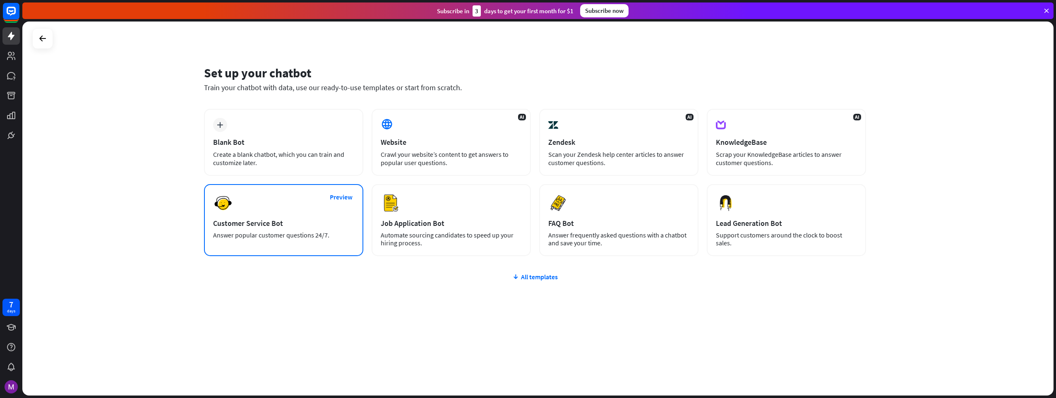
click at [254, 227] on div "Customer Service Bot" at bounding box center [283, 223] width 141 height 10
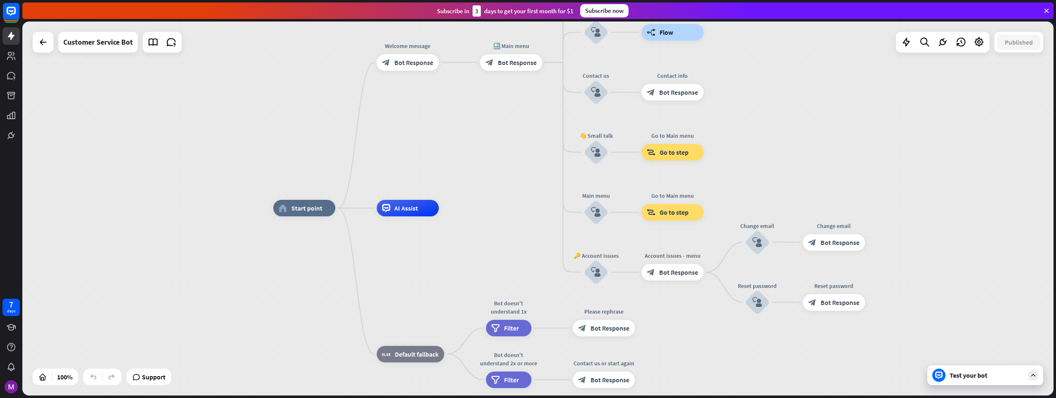
drag, startPoint x: 391, startPoint y: 163, endPoint x: 424, endPoint y: 155, distance: 34.7
click at [424, 156] on div "home_2 Start point Welcome message block_bot_response Bot Response 🔙 Main menu …" at bounding box center [537, 209] width 1031 height 374
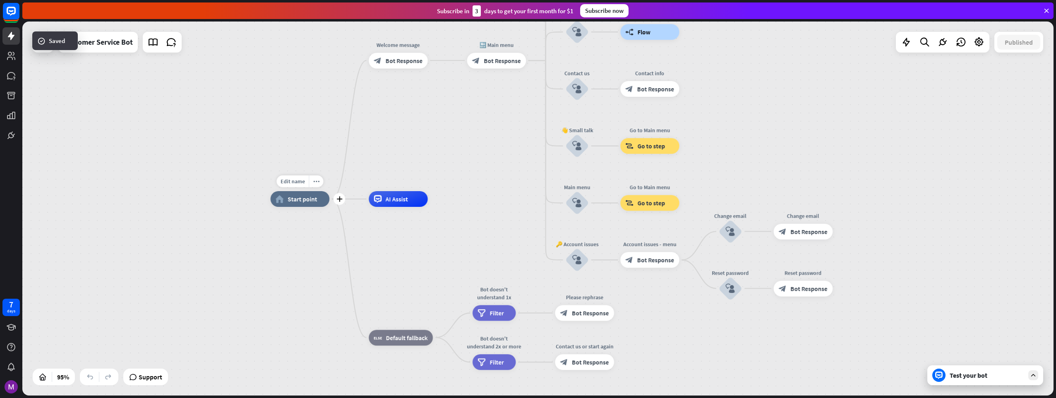
click at [311, 201] on span "Start point" at bounding box center [302, 199] width 29 height 8
click at [381, 202] on icon at bounding box center [378, 199] width 8 height 8
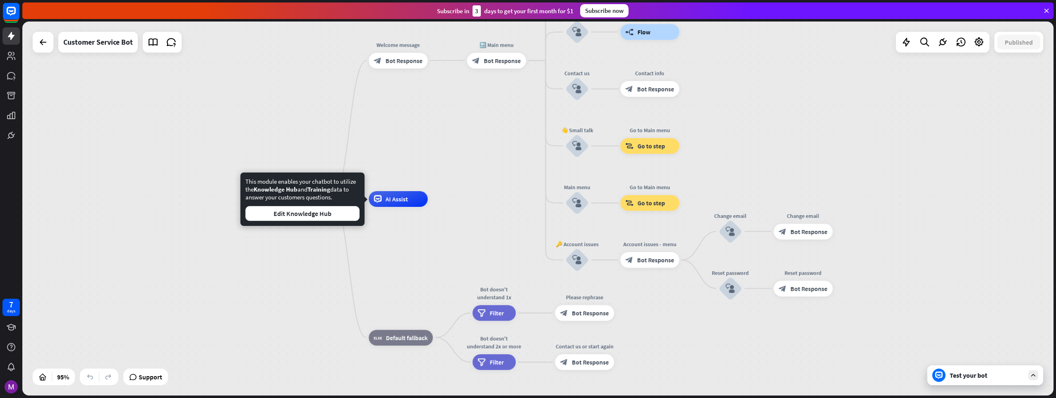
click at [170, 167] on div "home_2 Start point Welcome message block_bot_response Bot Response 🔙 Main menu …" at bounding box center [537, 209] width 1031 height 374
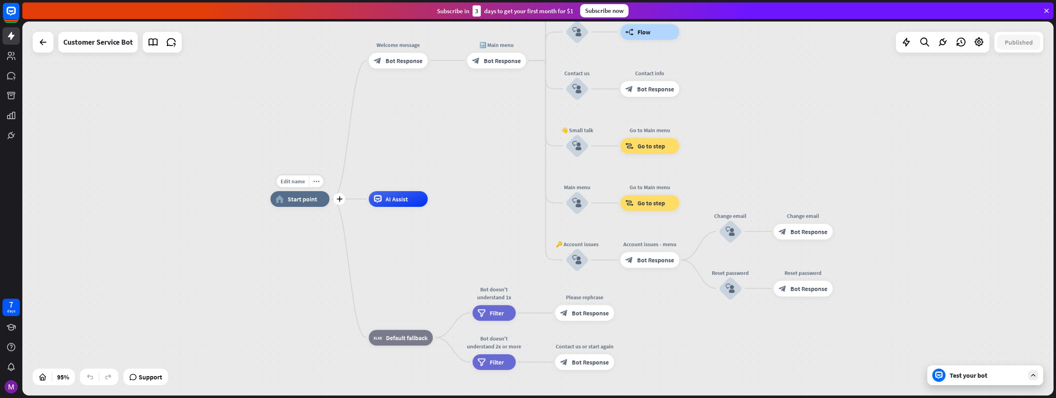
click at [287, 197] on div "home_2 Start point" at bounding box center [300, 199] width 59 height 16
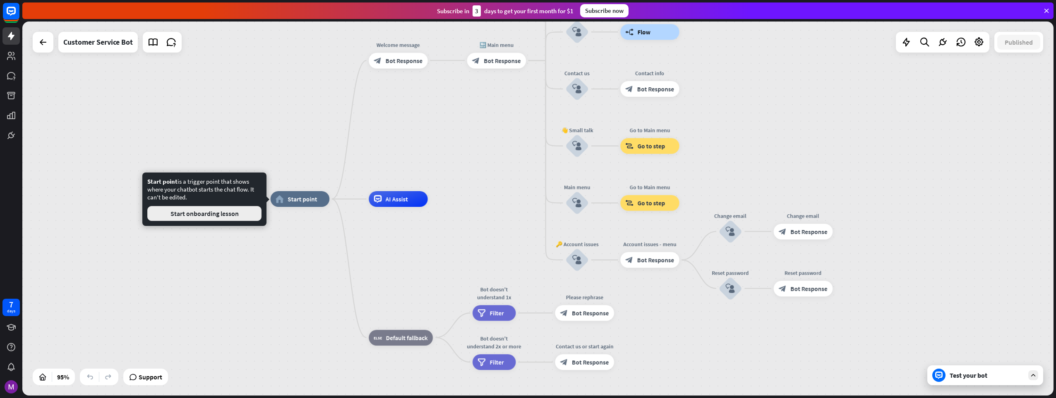
click at [219, 212] on button "Start onboarding lesson" at bounding box center [204, 213] width 114 height 15
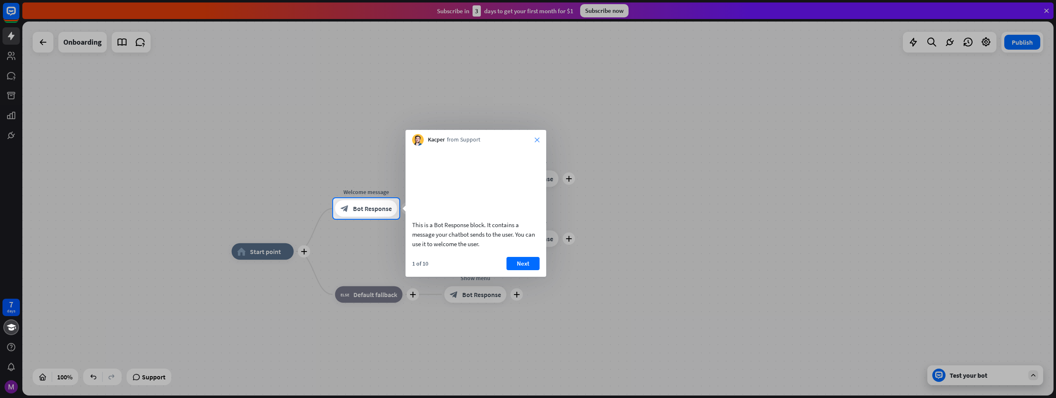
click at [536, 140] on icon "close" at bounding box center [536, 139] width 5 height 5
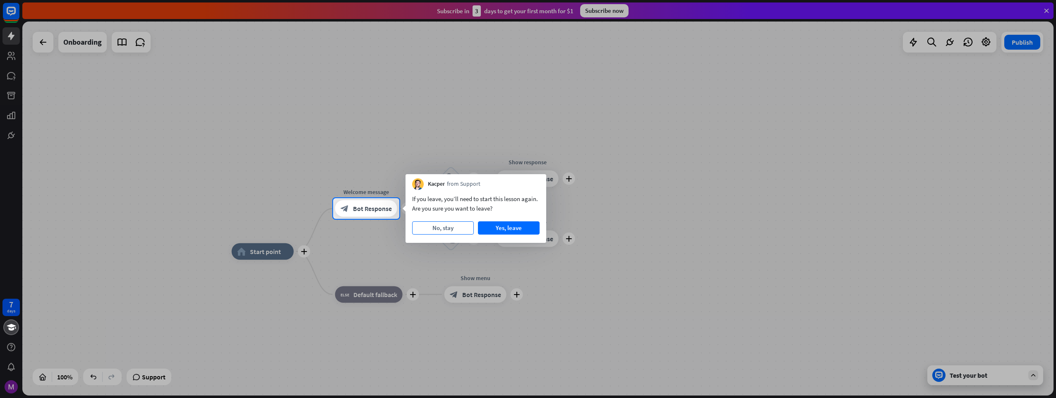
click at [450, 229] on button "No, stay" at bounding box center [443, 227] width 62 height 13
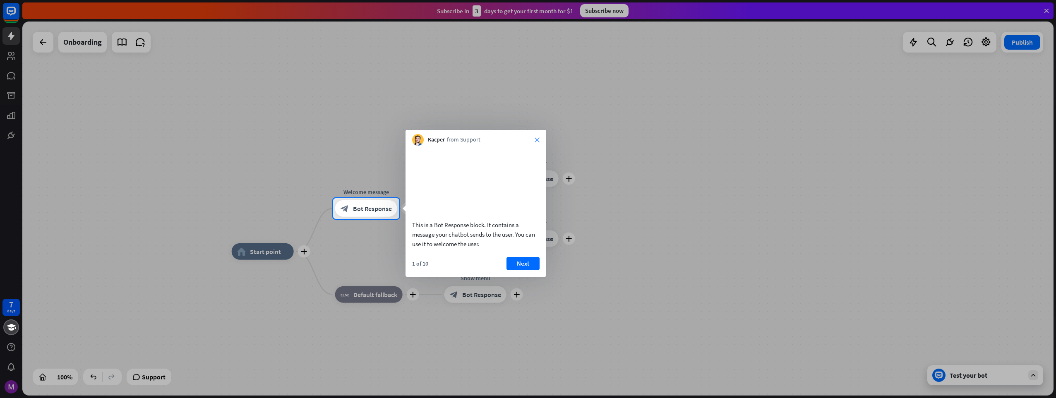
click at [535, 138] on icon "close" at bounding box center [536, 139] width 5 height 5
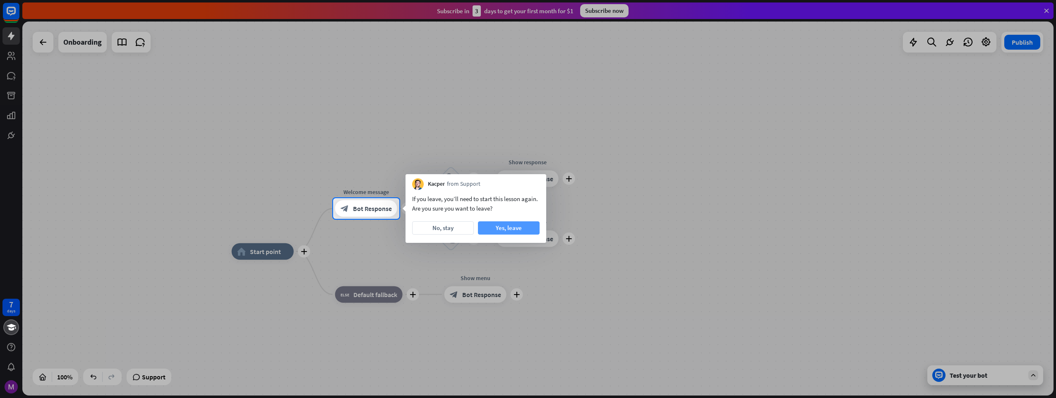
click at [513, 231] on button "Yes, leave" at bounding box center [509, 227] width 62 height 13
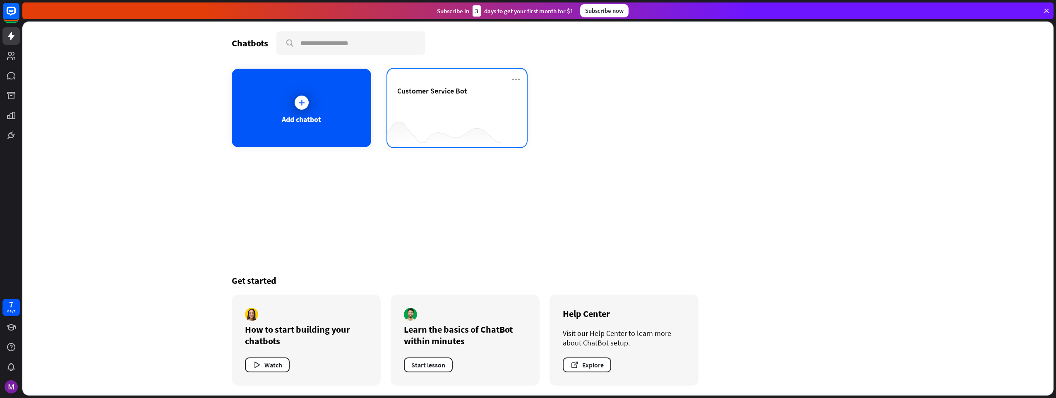
click at [467, 97] on div "Customer Service Bot" at bounding box center [457, 100] width 120 height 29
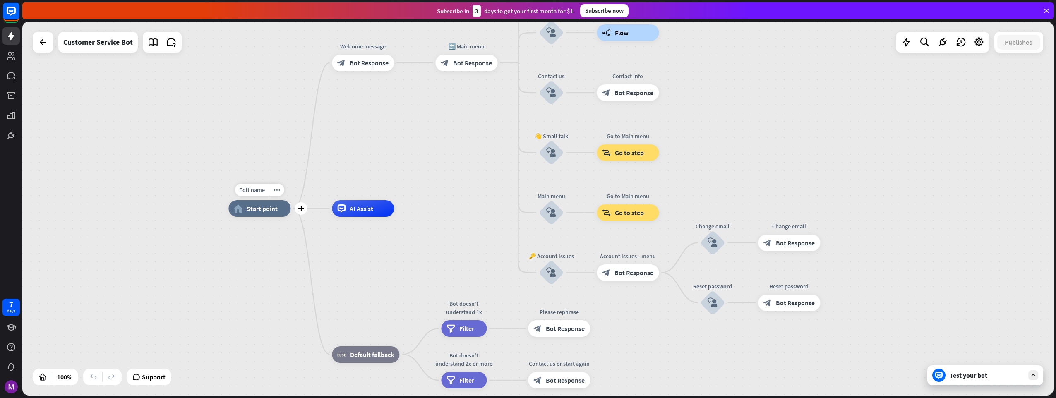
click at [274, 208] on span "Start point" at bounding box center [262, 208] width 31 height 8
click at [364, 207] on span "AI Assist" at bounding box center [362, 208] width 24 height 8
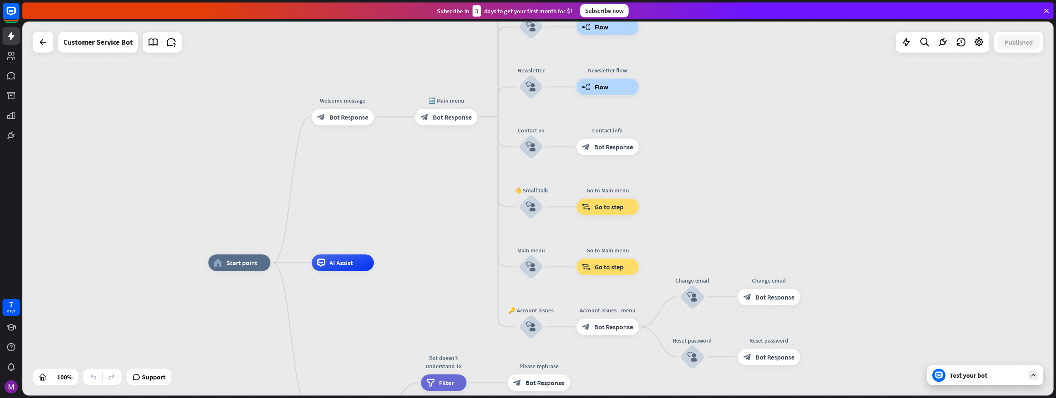
drag, startPoint x: 355, startPoint y: 137, endPoint x: 306, endPoint y: 224, distance: 100.2
click at [306, 224] on div "home_2 Start point Welcome message block_bot_response Bot Response 🔙 Main menu …" at bounding box center [537, 209] width 1031 height 374
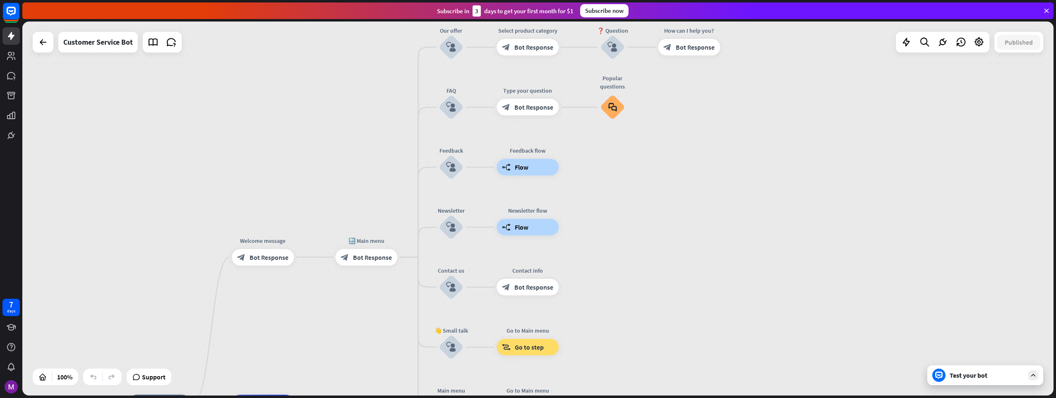
drag, startPoint x: 403, startPoint y: 200, endPoint x: 797, endPoint y: 295, distance: 404.6
click at [333, 298] on div "home_2 Start point Welcome message block_bot_response Bot Response 🔙 Main menu …" at bounding box center [537, 209] width 1031 height 374
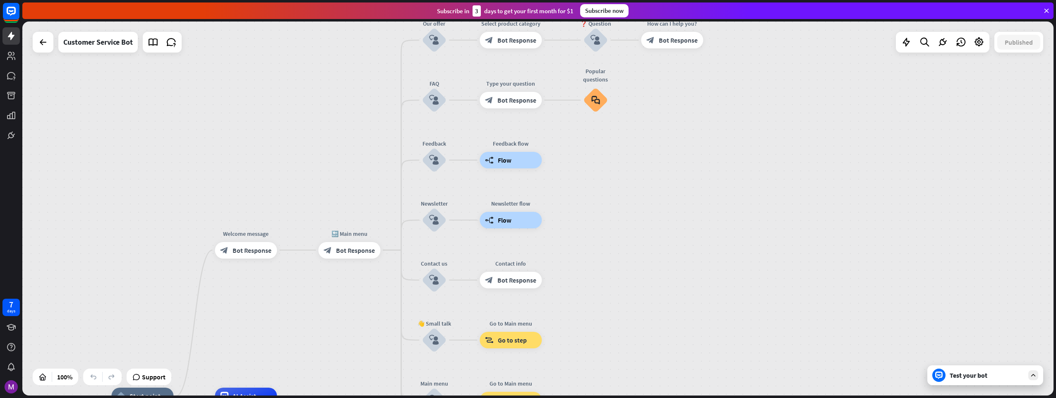
click at [981, 379] on div "Test your bot" at bounding box center [985, 375] width 116 height 20
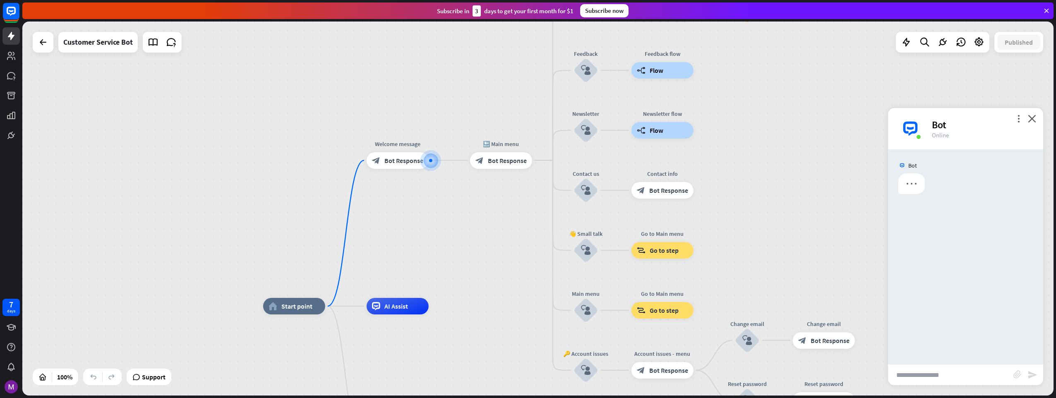
drag, startPoint x: 580, startPoint y: 253, endPoint x: 793, endPoint y: 108, distance: 258.3
click at [793, 108] on div "home_2 Start point Welcome message block_bot_response Bot Response 🔙 Main menu …" at bounding box center [537, 209] width 1031 height 374
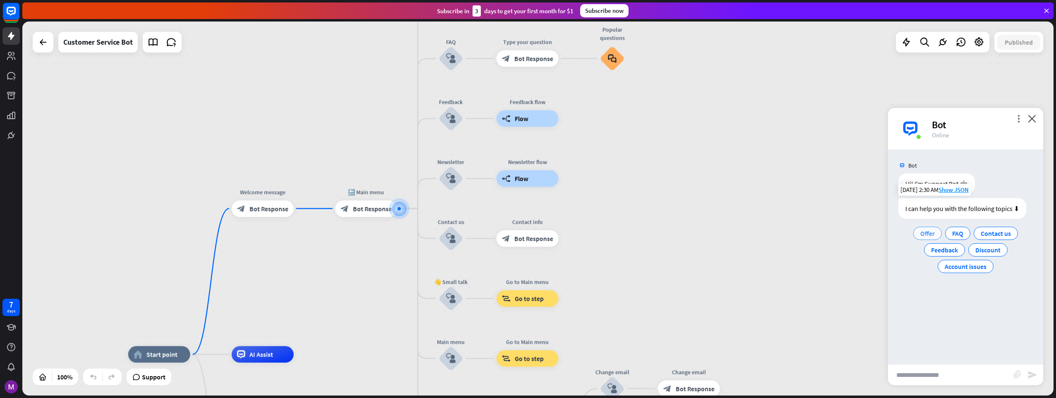
click at [932, 235] on span "Offer" at bounding box center [927, 233] width 14 height 8
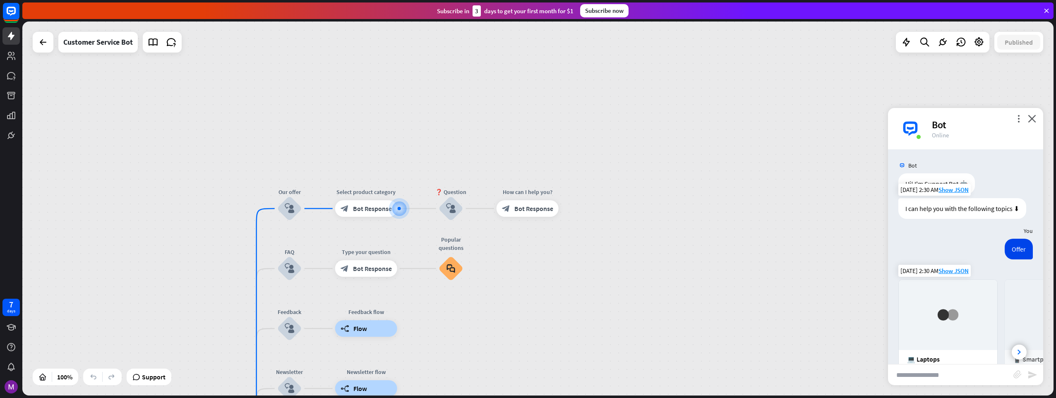
scroll to position [102, 0]
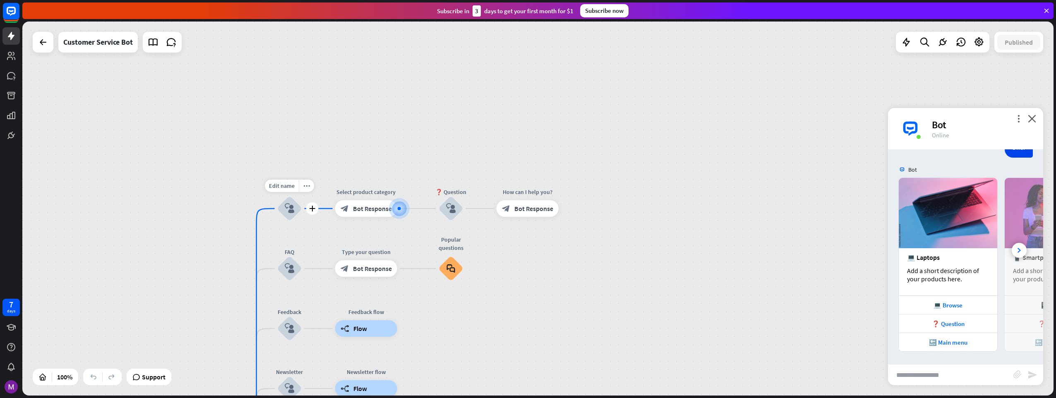
click at [291, 211] on icon "block_user_input" at bounding box center [290, 209] width 10 height 10
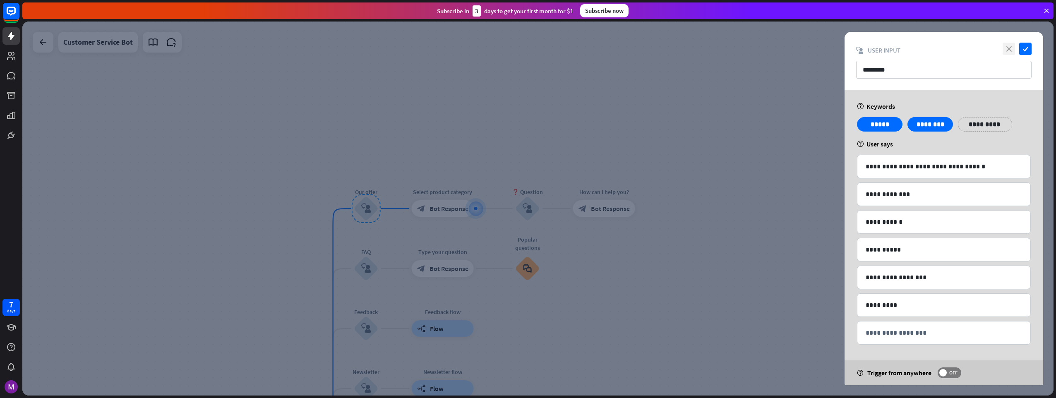
click at [1009, 47] on icon "close" at bounding box center [1008, 49] width 12 height 12
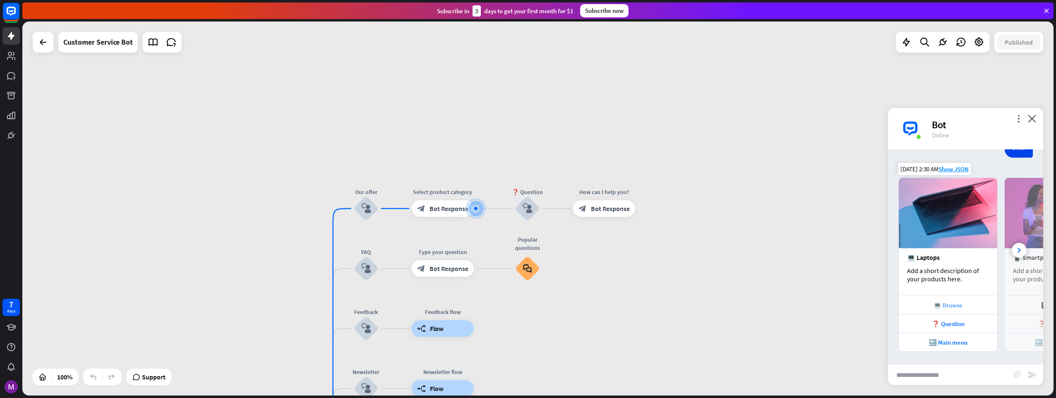
click at [953, 305] on div "💻 Browse" at bounding box center [948, 305] width 90 height 8
click at [950, 323] on div "❓ Question" at bounding box center [948, 324] width 90 height 8
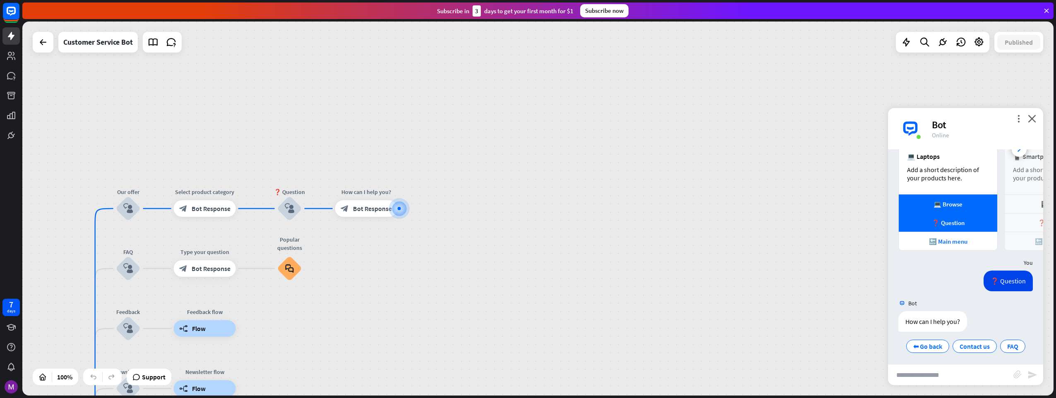
scroll to position [206, 0]
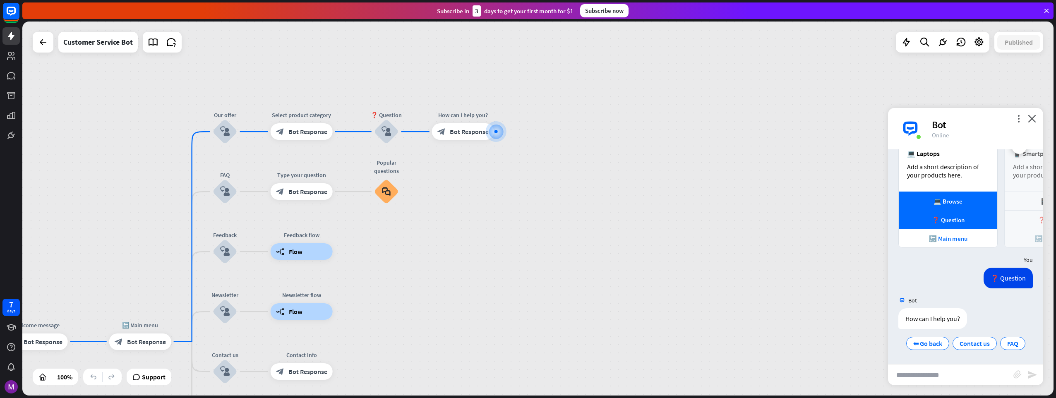
drag, startPoint x: 334, startPoint y: 268, endPoint x: 431, endPoint y: 192, distance: 123.7
click at [431, 192] on div "home_2 Start point Welcome message block_bot_response Bot Response 🔙 Main menu …" at bounding box center [537, 209] width 1031 height 374
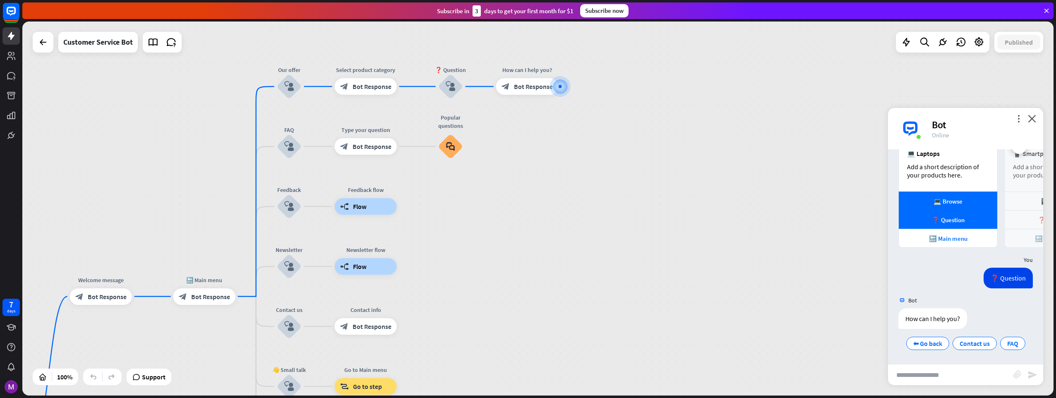
drag, startPoint x: 460, startPoint y: 254, endPoint x: 520, endPoint y: 210, distance: 74.9
click at [520, 210] on div "home_2 Start point Welcome message block_bot_response Bot Response 🔙 Main menu …" at bounding box center [537, 209] width 1031 height 374
click at [941, 367] on input "text" at bounding box center [950, 374] width 125 height 21
type input "**********"
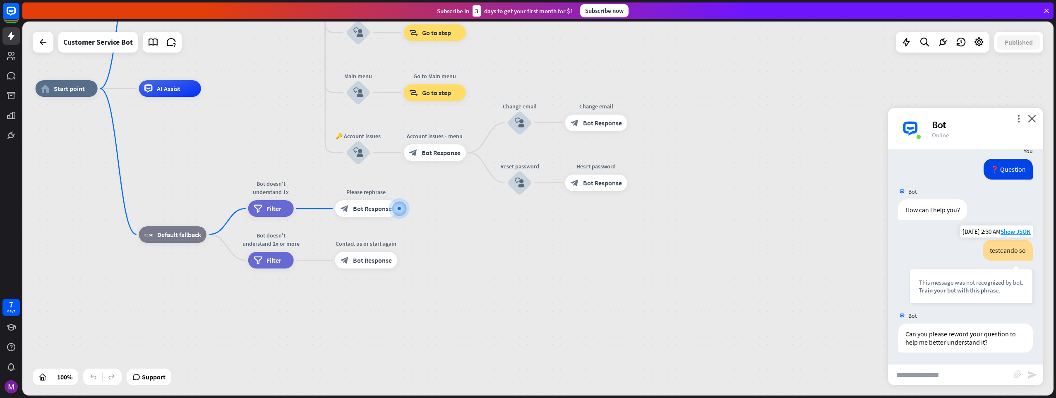
scroll to position [315, 0]
click at [928, 379] on input "text" at bounding box center [950, 374] width 125 height 21
type input "**********"
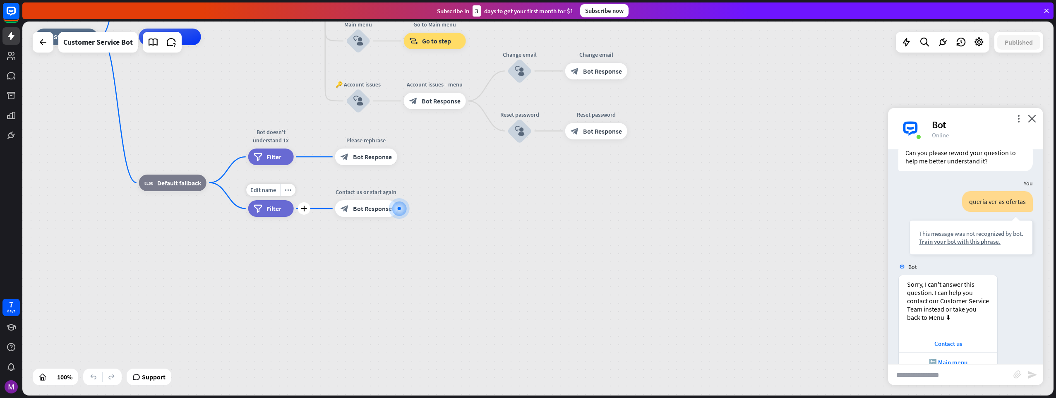
scroll to position [515, 0]
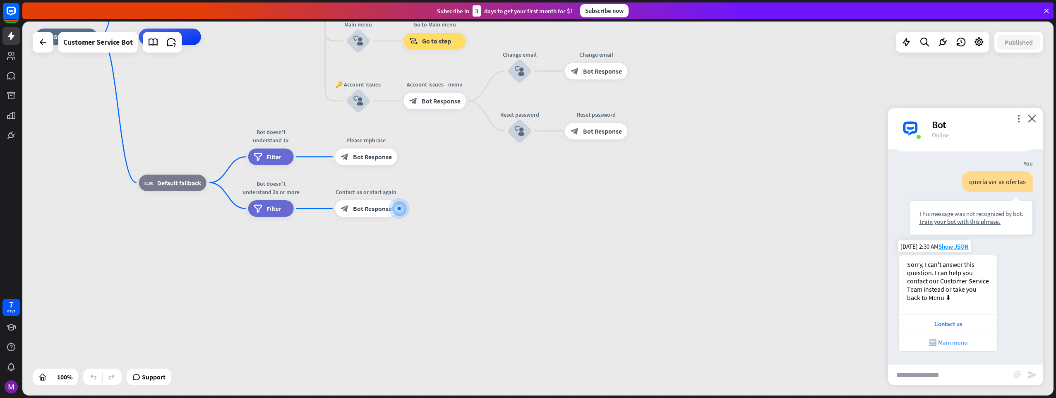
click at [928, 345] on div "🔙 Main menu" at bounding box center [948, 342] width 90 height 8
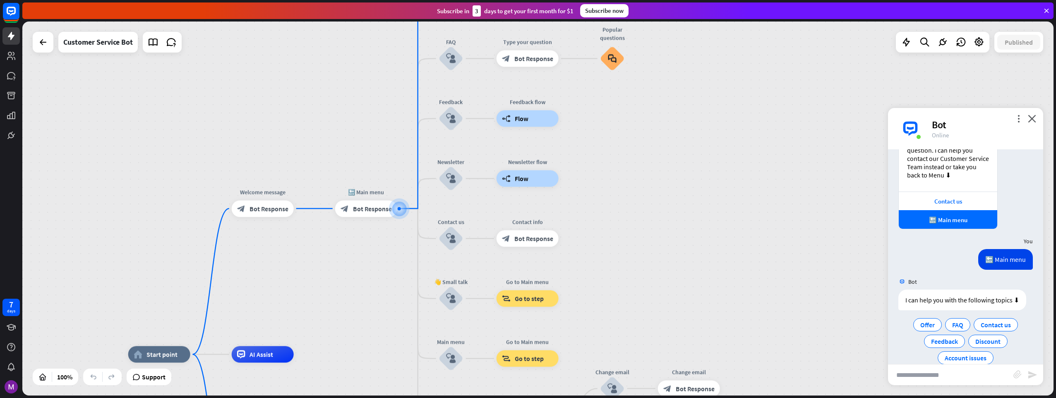
scroll to position [652, 0]
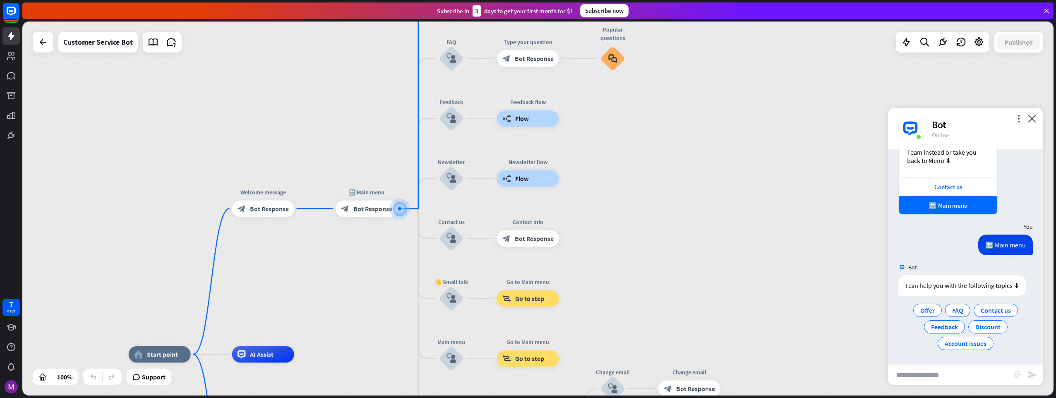
drag, startPoint x: 602, startPoint y: 243, endPoint x: 717, endPoint y: 113, distance: 174.1
click at [717, 113] on div "home_2 Start point Welcome message block_bot_response Bot Response 🔙 Main menu …" at bounding box center [537, 209] width 1031 height 374
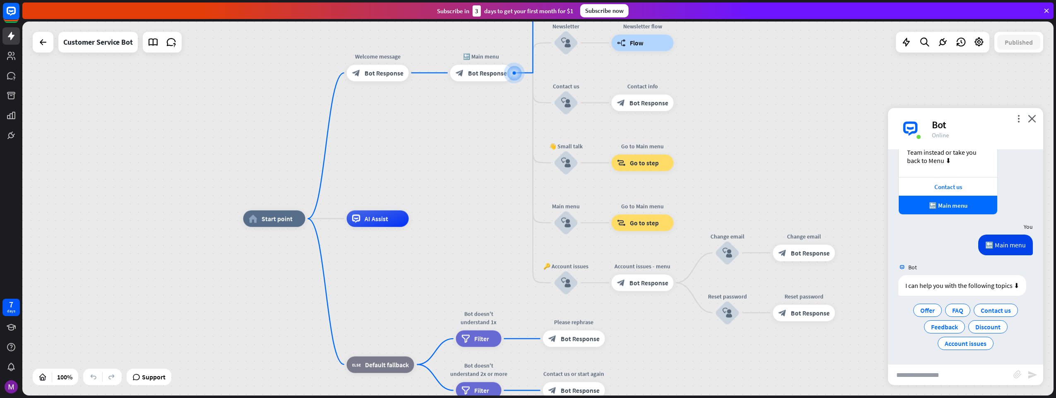
drag, startPoint x: 448, startPoint y: 262, endPoint x: 446, endPoint y: 207, distance: 55.1
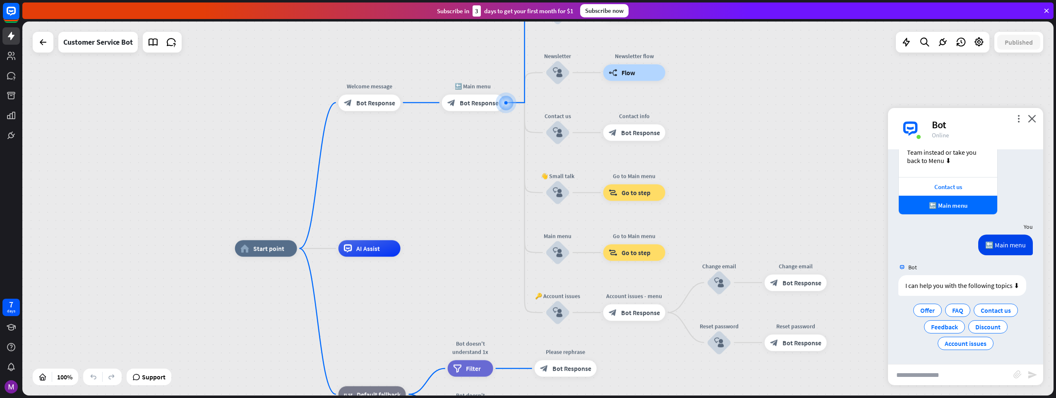
drag, startPoint x: 409, startPoint y: 255, endPoint x: 388, endPoint y: 302, distance: 51.5
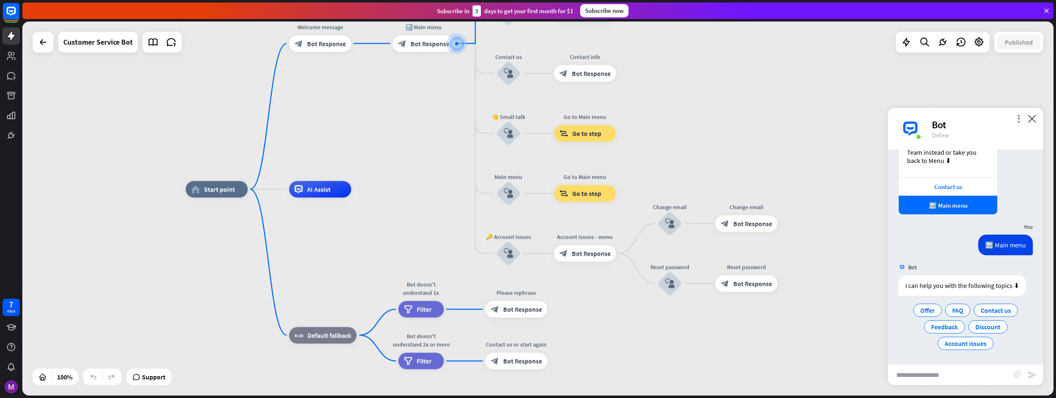
drag, startPoint x: 424, startPoint y: 255, endPoint x: 381, endPoint y: 223, distance: 53.9
click at [381, 223] on div "home_2 Start point Welcome message block_bot_response Bot Response 🔙 Main menu …" at bounding box center [701, 376] width 1031 height 374
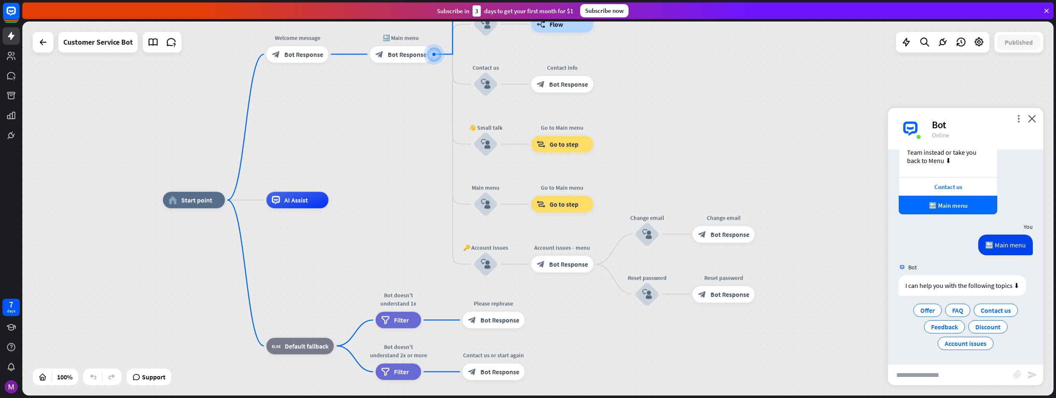
drag, startPoint x: 380, startPoint y: 172, endPoint x: 330, endPoint y: 233, distance: 78.8
click at [331, 232] on div "home_2 Start point Welcome message block_bot_response Bot Response 🔙 Main menu …" at bounding box center [537, 209] width 1031 height 374
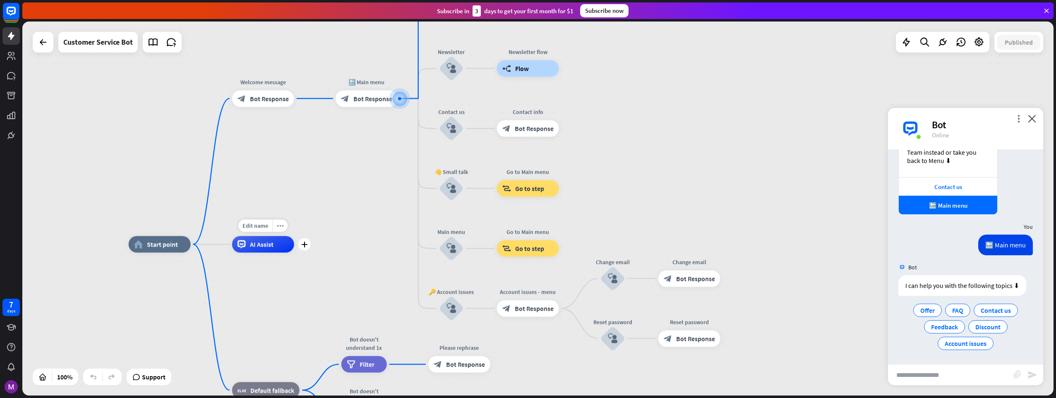
click at [274, 241] on div "AI Assist" at bounding box center [263, 244] width 62 height 17
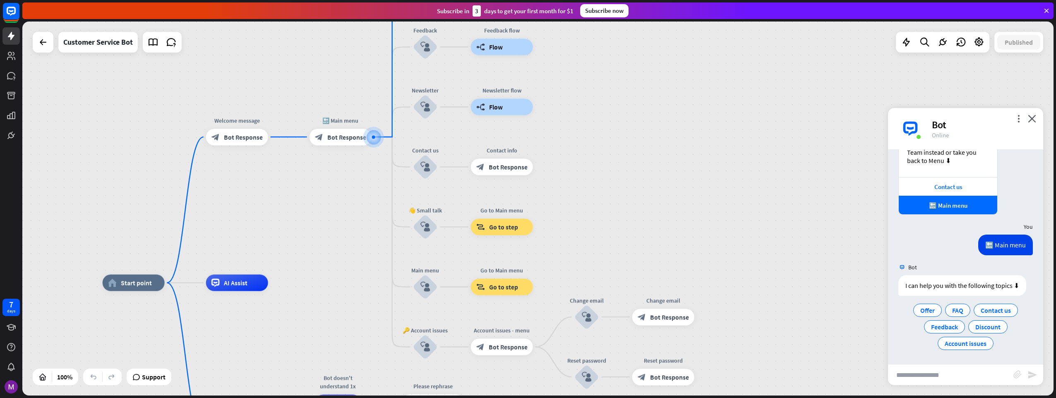
drag, startPoint x: 364, startPoint y: 209, endPoint x: 315, endPoint y: 277, distance: 83.5
click at [315, 277] on div "home_2 Start point Welcome message block_bot_response Bot Response 🔙 Main menu …" at bounding box center [537, 209] width 1031 height 374
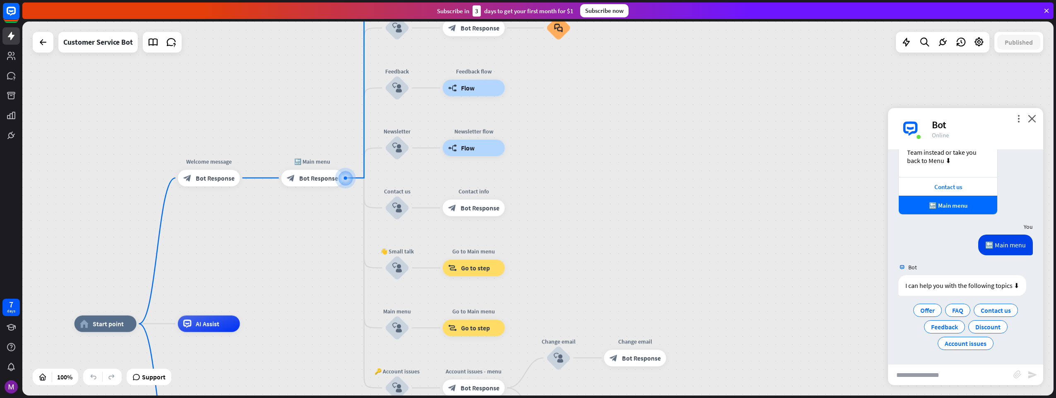
drag, startPoint x: 325, startPoint y: 241, endPoint x: 303, endPoint y: 307, distance: 70.1
click at [303, 307] on div "home_2 Start point Welcome message block_bot_response Bot Response 🔙 Main menu …" at bounding box center [537, 209] width 1031 height 374
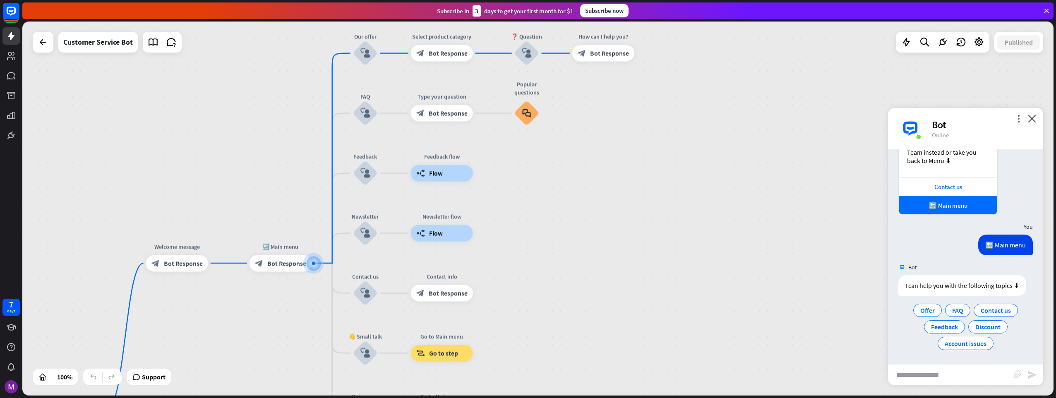
drag, startPoint x: 298, startPoint y: 302, endPoint x: 280, endPoint y: 355, distance: 56.3
click at [280, 352] on div "home_2 Start point Welcome message block_bot_response Bot Response 🔙 Main menu …" at bounding box center [537, 209] width 1031 height 374
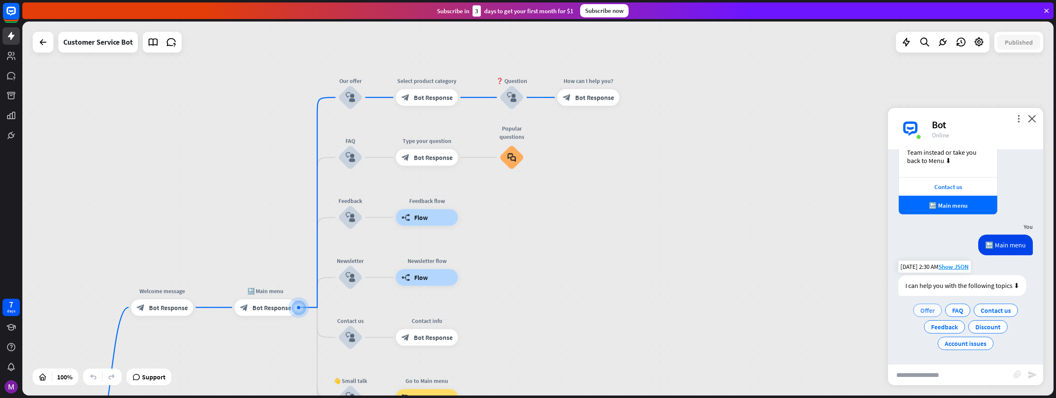
click at [928, 311] on span "Offer" at bounding box center [927, 310] width 14 height 8
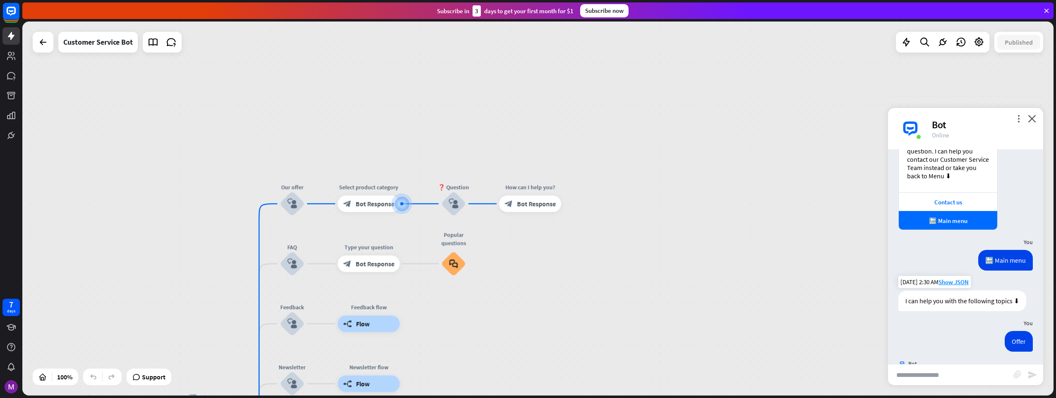
scroll to position [678, 0]
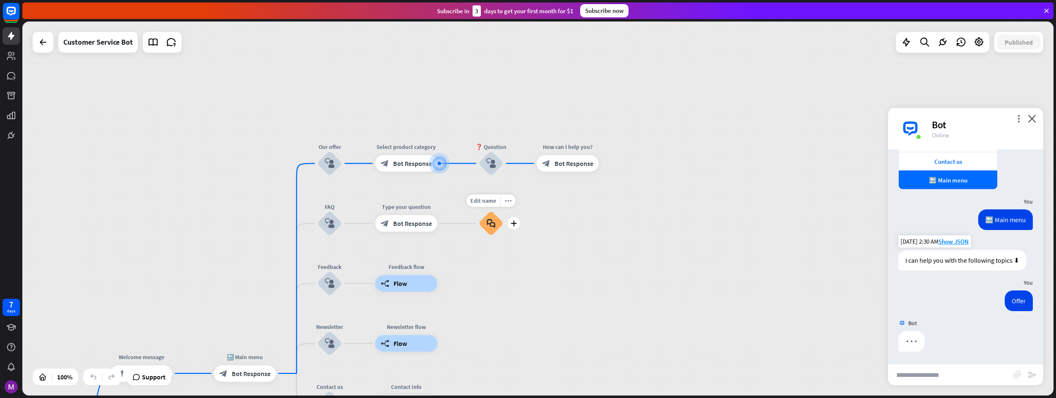
drag, startPoint x: 462, startPoint y: 302, endPoint x: 547, endPoint y: 204, distance: 129.0
click at [547, 204] on div "home_2 Start point Welcome message block_bot_response Bot Response 🔙 Main menu …" at bounding box center [537, 209] width 1031 height 374
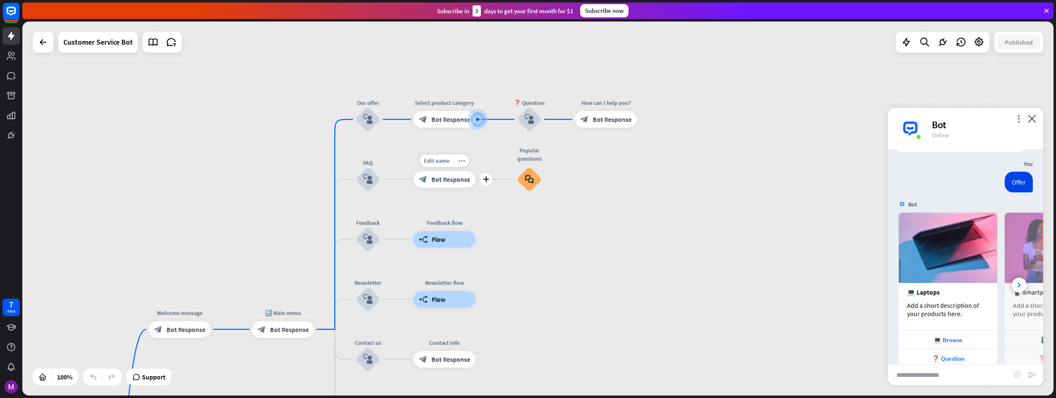
scroll to position [831, 0]
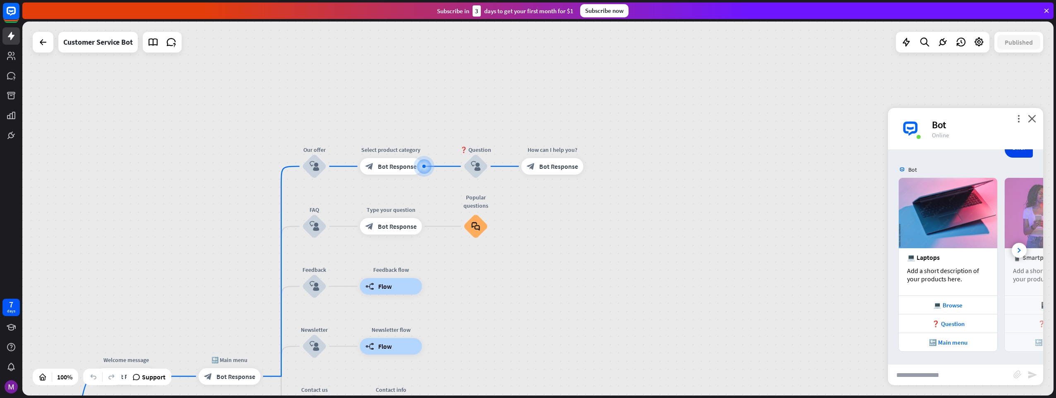
drag, startPoint x: 558, startPoint y: 273, endPoint x: 667, endPoint y: 132, distance: 177.9
click at [666, 133] on div "home_2 Start point Welcome message block_bot_response Bot Response 🔙 Main menu …" at bounding box center [537, 209] width 1031 height 374
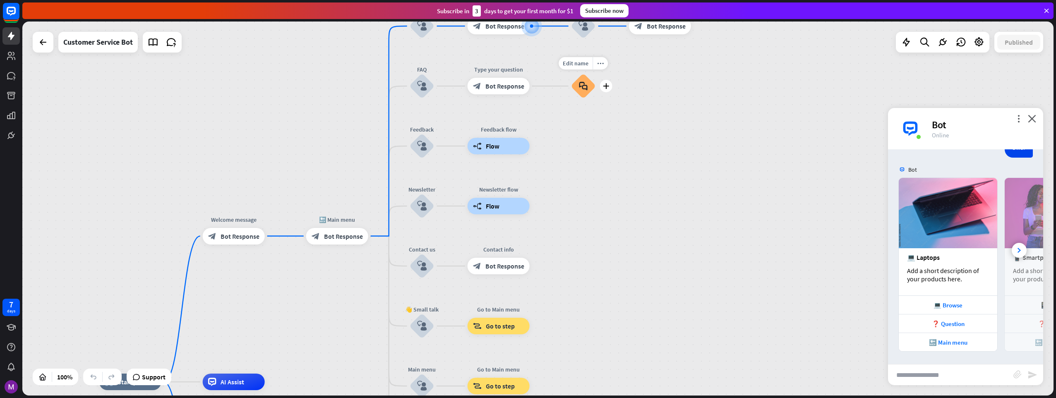
click at [585, 93] on div "block_faq" at bounding box center [583, 86] width 25 height 25
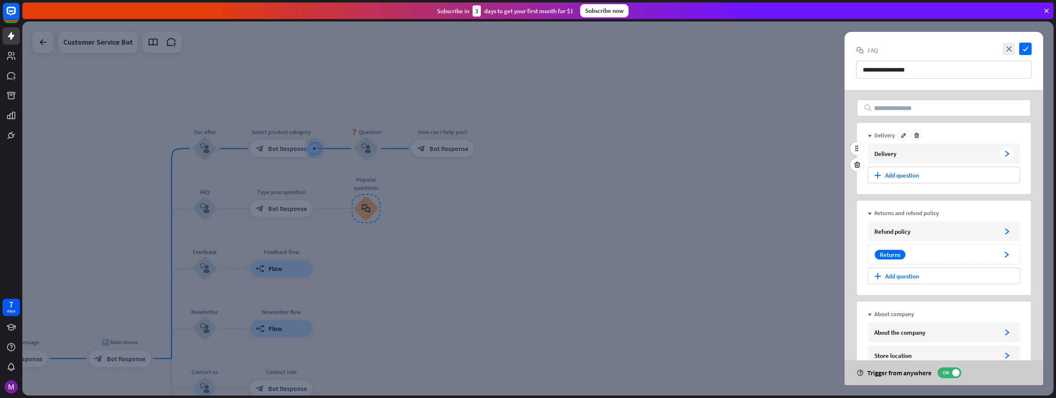
click at [912, 154] on div "Delivery" at bounding box center [935, 154] width 122 height 8
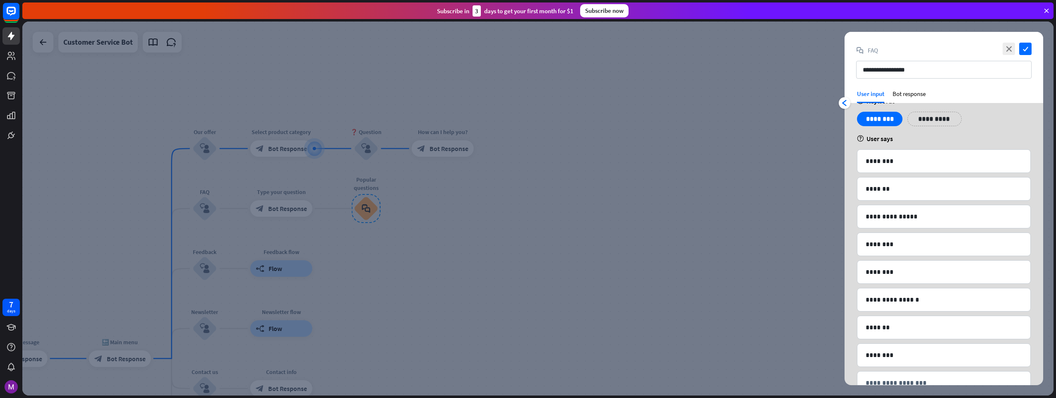
scroll to position [3, 0]
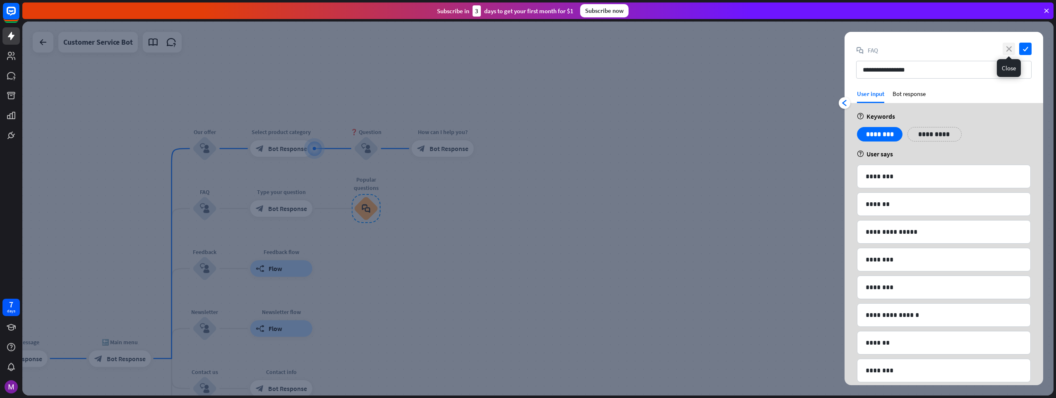
click at [1006, 50] on icon "close" at bounding box center [1008, 49] width 12 height 12
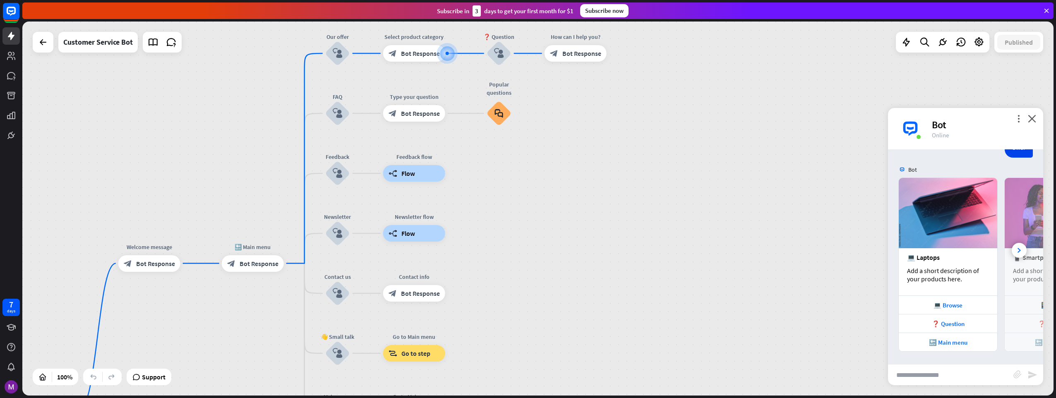
drag, startPoint x: 497, startPoint y: 251, endPoint x: 663, endPoint y: 94, distance: 228.2
click at [663, 94] on div "home_2 Start point Welcome message block_bot_response Bot Response 🔙 Main menu …" at bounding box center [537, 209] width 1031 height 374
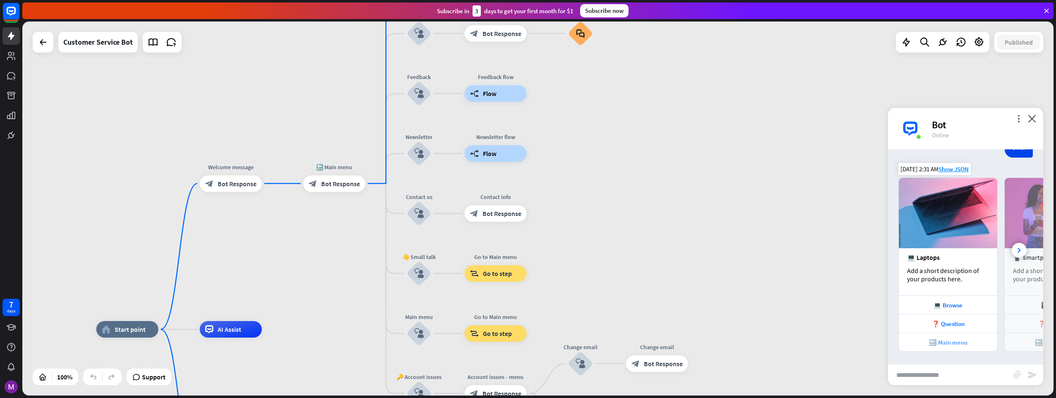
click at [959, 339] on div "🔙 Main menu" at bounding box center [948, 342] width 90 height 8
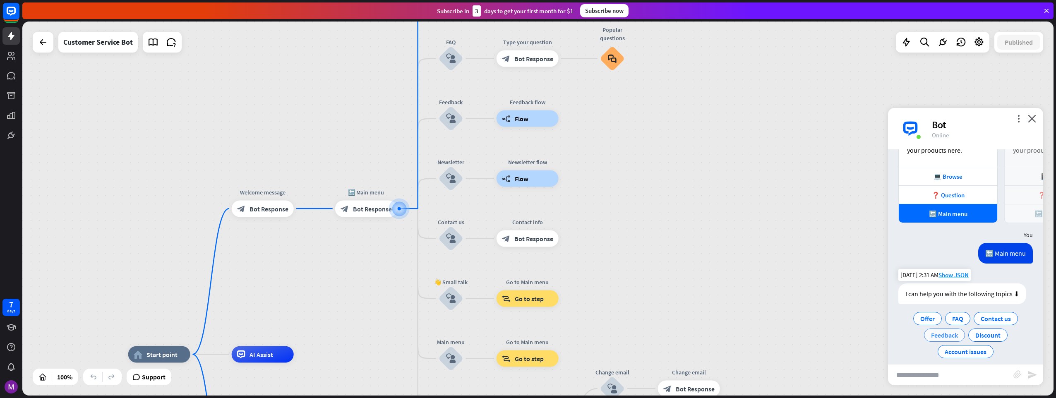
scroll to position [968, 0]
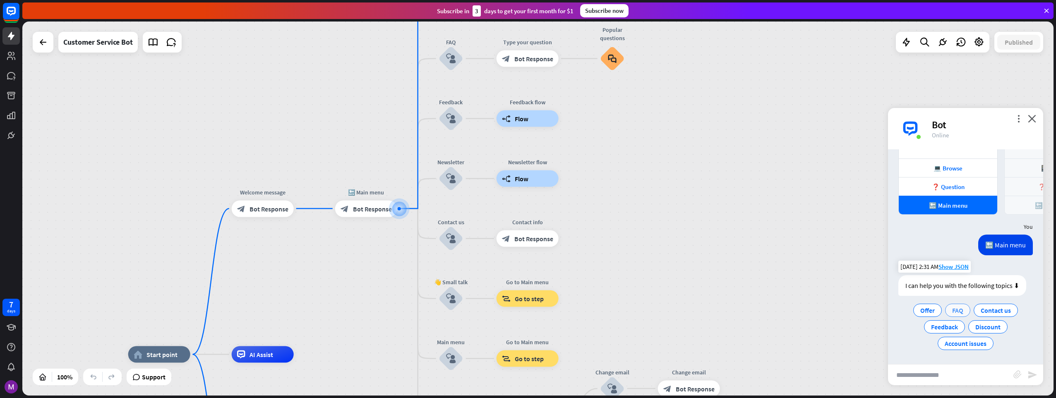
click at [967, 312] on div "FAQ" at bounding box center [957, 310] width 25 height 13
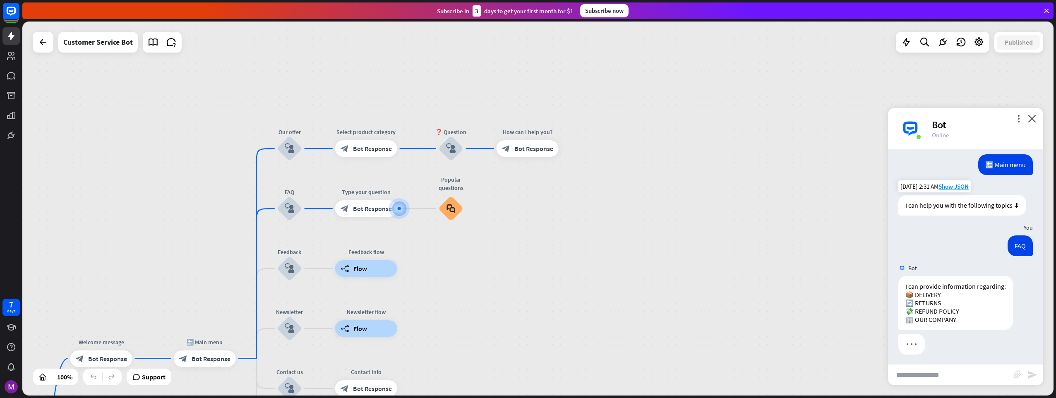
scroll to position [1051, 0]
click at [947, 378] on input "text" at bounding box center [950, 374] width 125 height 21
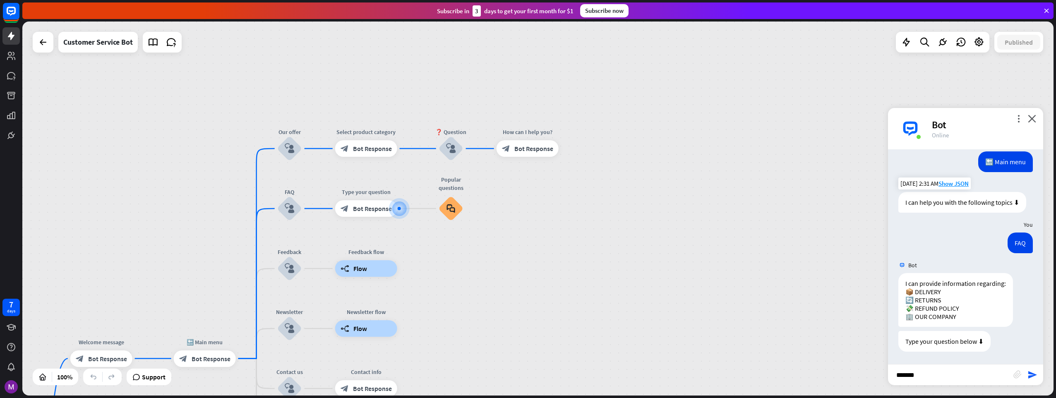
type input "********"
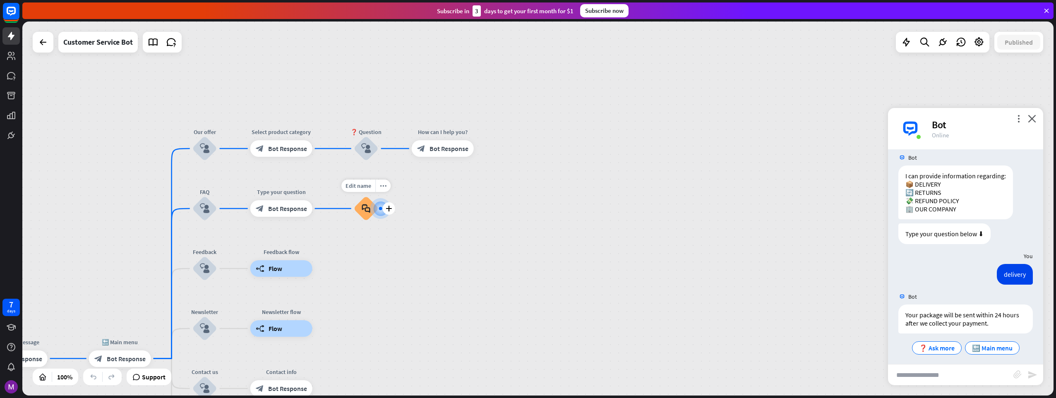
scroll to position [1163, 0]
click at [927, 346] on span "❓ Ask more" at bounding box center [937, 343] width 36 height 8
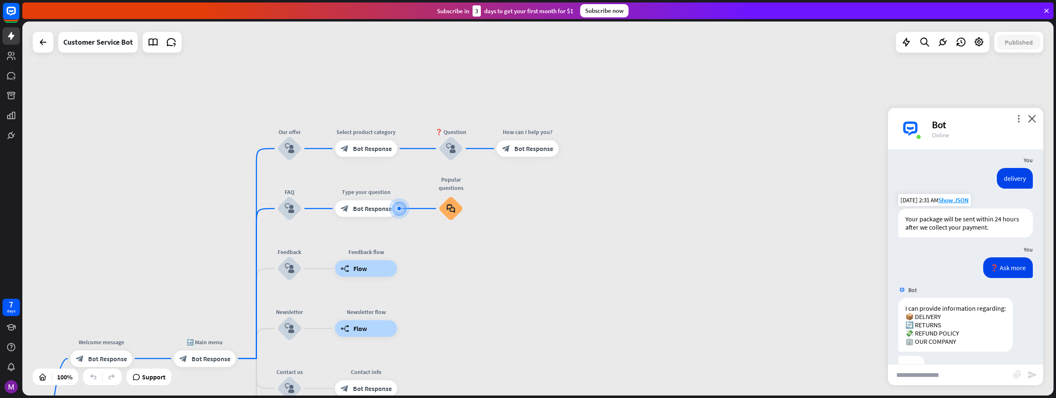
scroll to position [1279, 0]
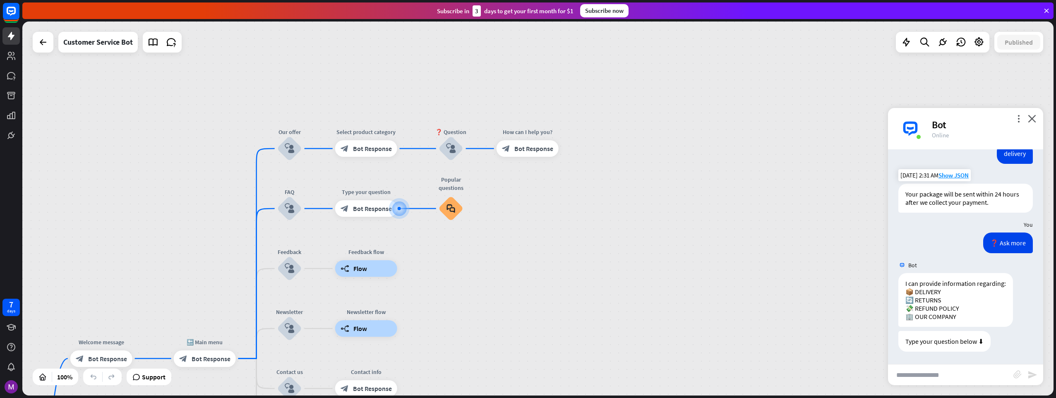
drag, startPoint x: 213, startPoint y: 295, endPoint x: 386, endPoint y: 149, distance: 226.3
click at [385, 151] on div "home_2 Start point Welcome message block_bot_response Bot Response 🔙 Main menu …" at bounding box center [537, 209] width 1031 height 374
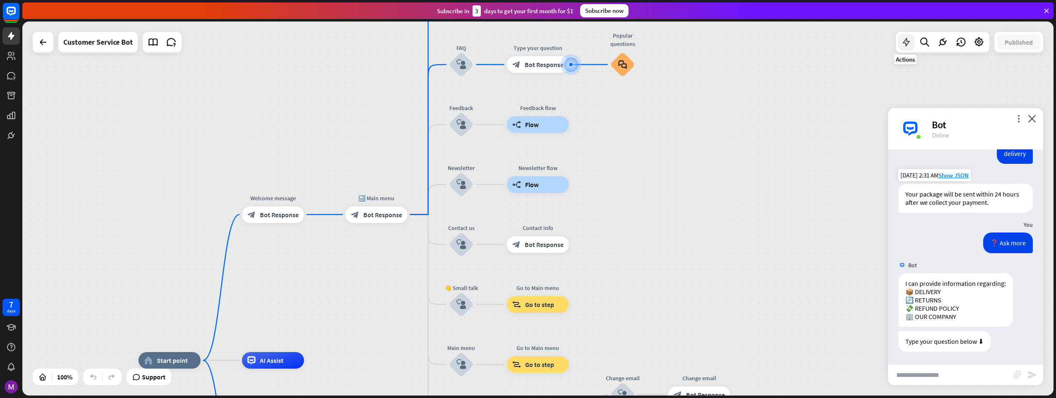
click at [903, 44] on icon at bounding box center [906, 42] width 11 height 11
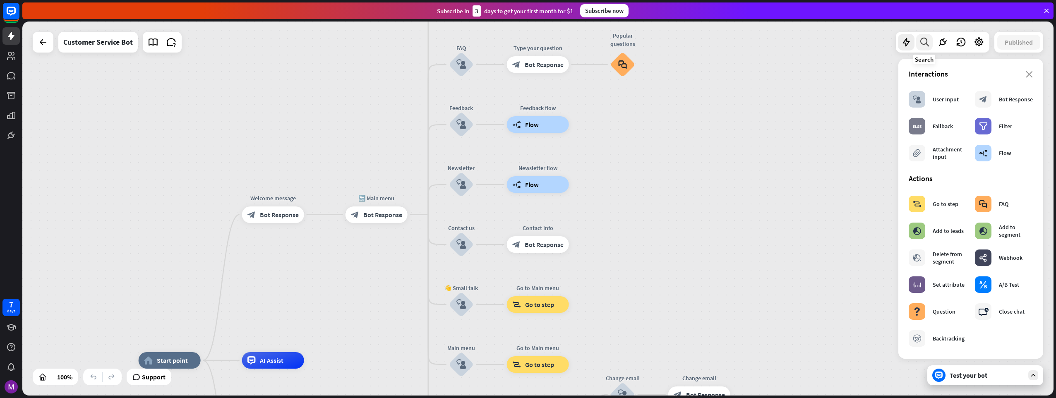
click at [923, 37] on icon at bounding box center [924, 42] width 11 height 11
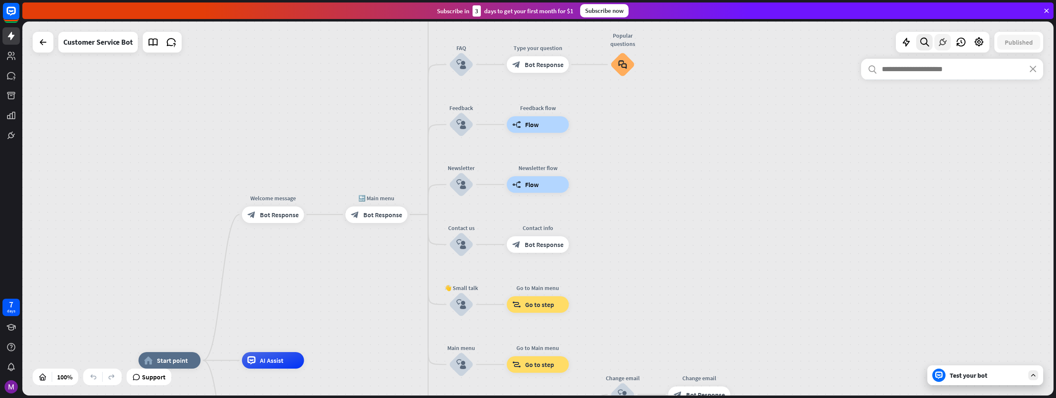
click at [937, 40] on icon at bounding box center [942, 42] width 11 height 11
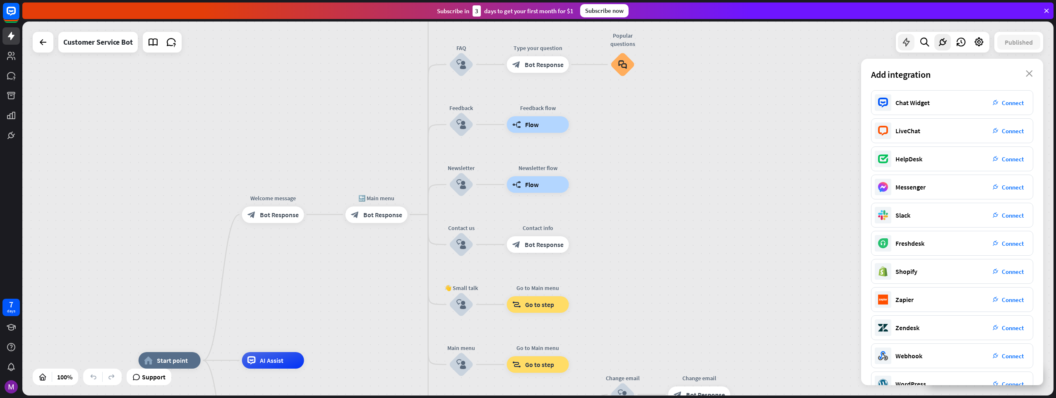
click at [903, 42] on icon at bounding box center [906, 42] width 11 height 11
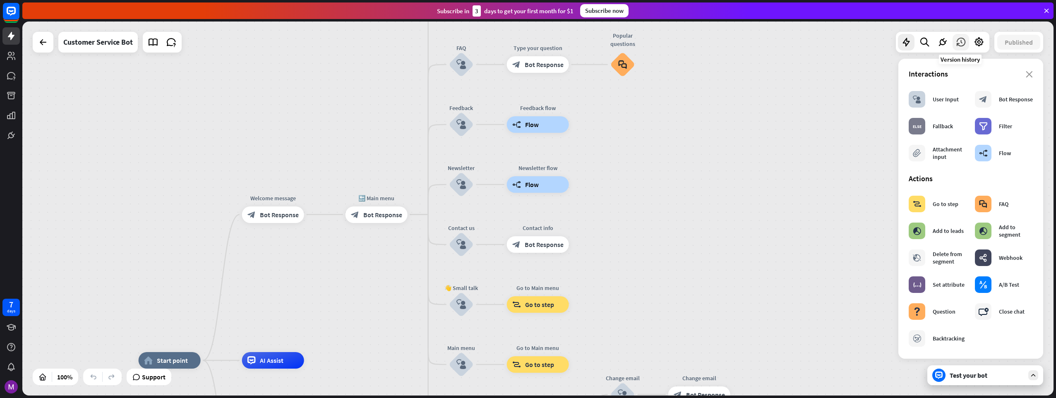
click at [957, 42] on icon at bounding box center [960, 42] width 11 height 11
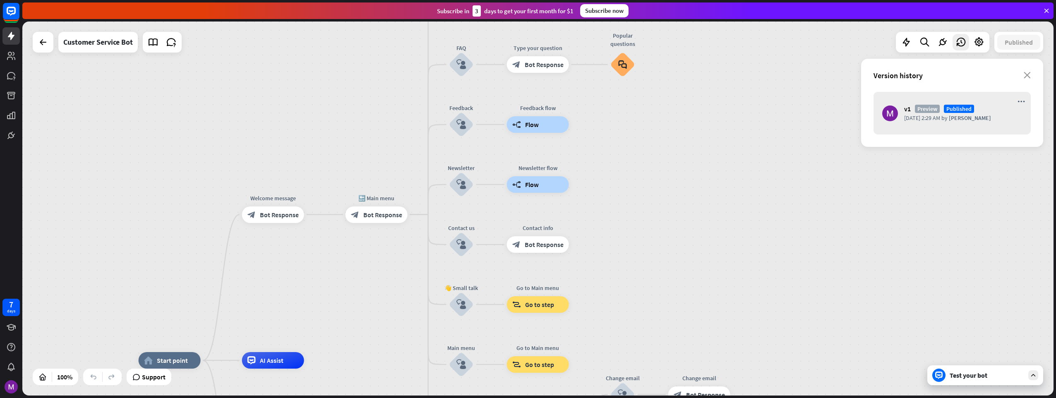
click at [903, 42] on icon at bounding box center [906, 42] width 11 height 11
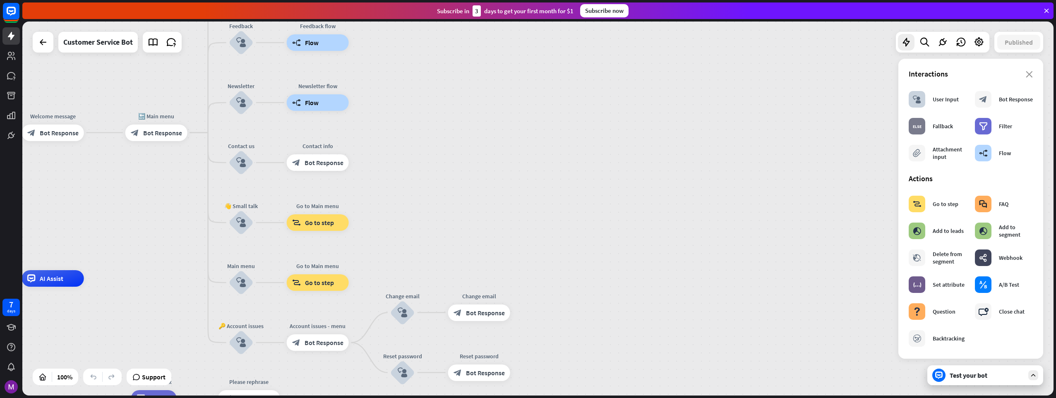
drag, startPoint x: 799, startPoint y: 194, endPoint x: 582, endPoint y: 106, distance: 233.3
click at [582, 106] on div "home_2 Start point Welcome message block_bot_response Bot Response 🔙 Main menu …" at bounding box center [537, 209] width 1031 height 374
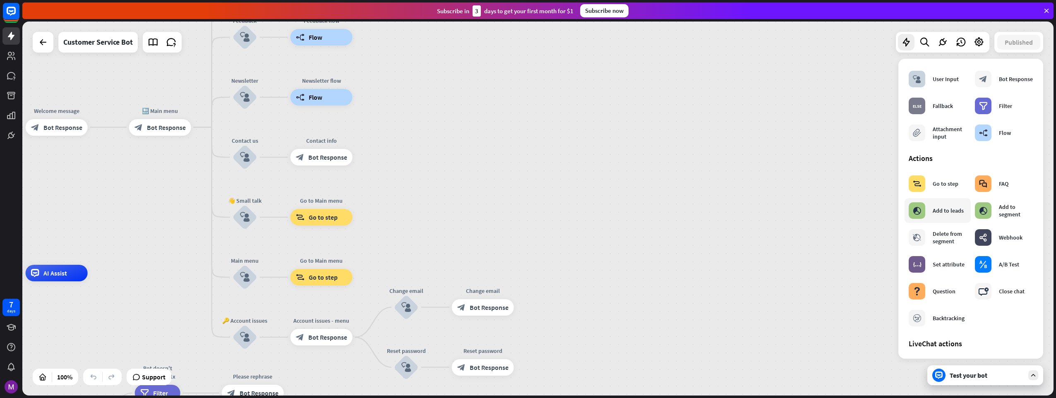
scroll to position [0, 0]
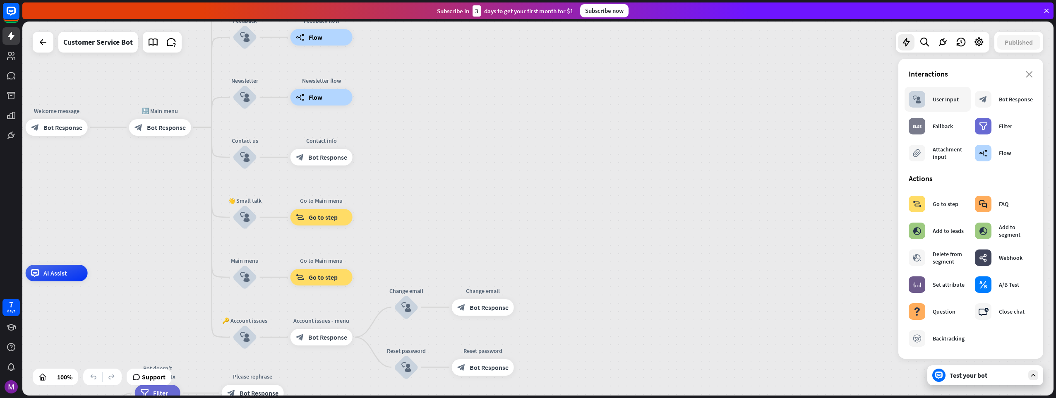
click at [929, 108] on div "block_user_input User Input" at bounding box center [937, 99] width 66 height 25
click at [918, 99] on icon "block_user_input" at bounding box center [917, 99] width 8 height 8
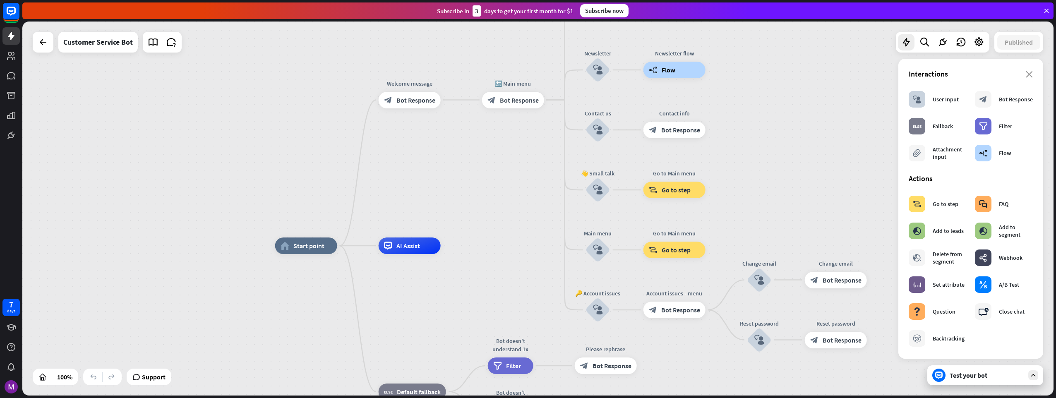
drag, startPoint x: 478, startPoint y: 175, endPoint x: 839, endPoint y: 141, distance: 363.1
click at [839, 144] on div "home_2 Start point Welcome message block_bot_response Bot Response 🔙 Main menu …" at bounding box center [537, 209] width 1031 height 374
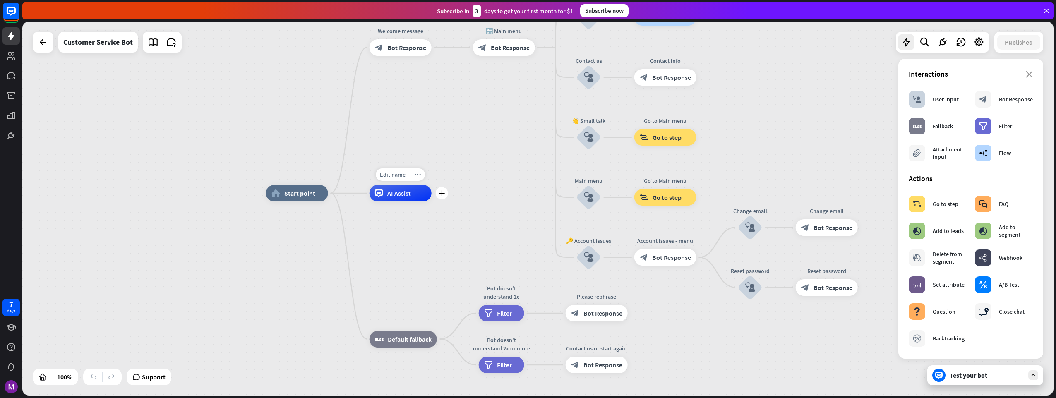
drag, startPoint x: 436, startPoint y: 254, endPoint x: 397, endPoint y: 108, distance: 151.2
click at [397, 185] on div "Edit name more_horiz plus AI Assist" at bounding box center [400, 193] width 62 height 17
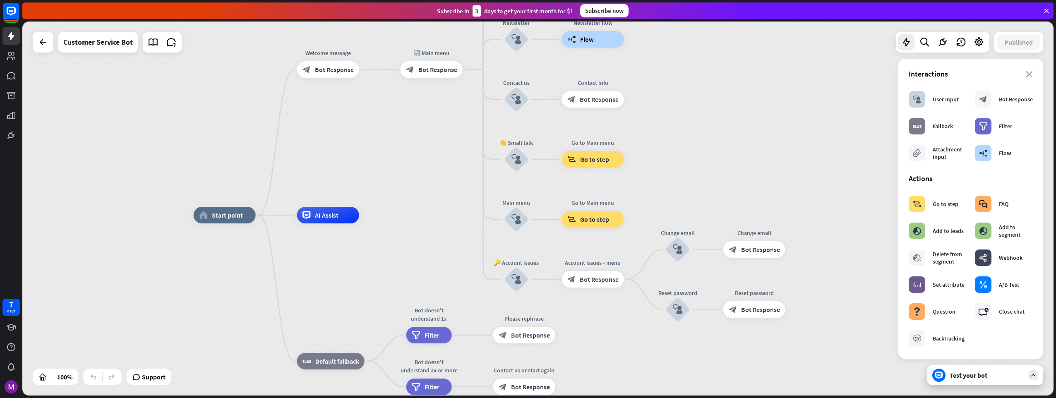
drag, startPoint x: 668, startPoint y: 229, endPoint x: 612, endPoint y: 359, distance: 141.9
click at [612, 359] on div "home_2 Start point Welcome message block_bot_response Bot Response 🔙 Main menu …" at bounding box center [709, 402] width 1031 height 374
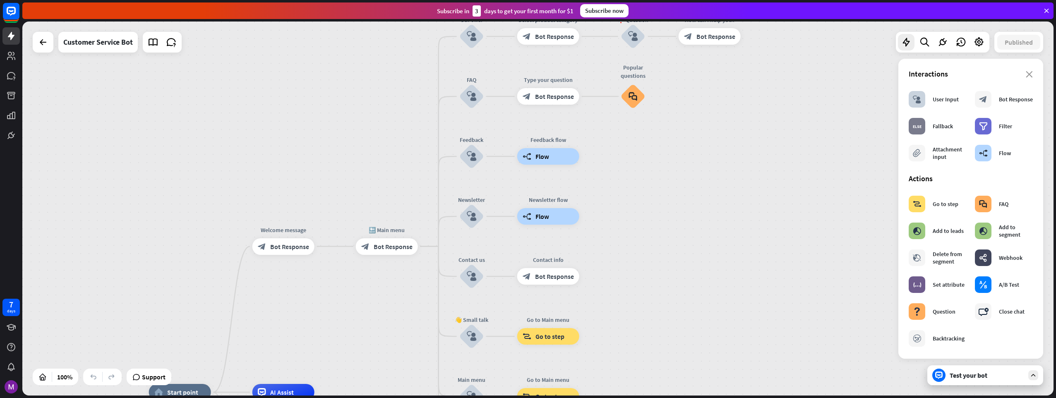
drag, startPoint x: 692, startPoint y: 174, endPoint x: 625, endPoint y: 416, distance: 251.1
click at [625, 398] on html "7 days close Product Help First steps Get started with ChatBot Help Center Foll…" at bounding box center [528, 199] width 1056 height 398
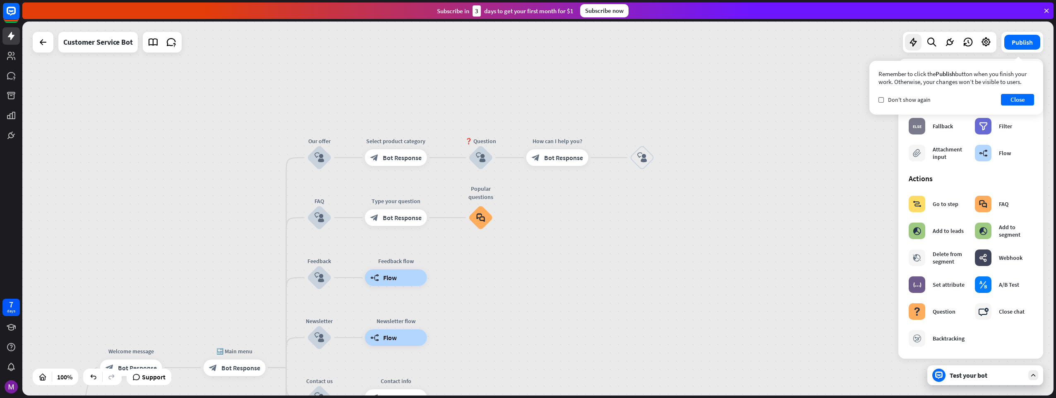
drag, startPoint x: 826, startPoint y: 187, endPoint x: 689, endPoint y: 240, distance: 146.9
click at [689, 240] on div "home_2 Start point Welcome message block_bot_response Bot Response 🔙 Main menu …" at bounding box center [537, 209] width 1031 height 374
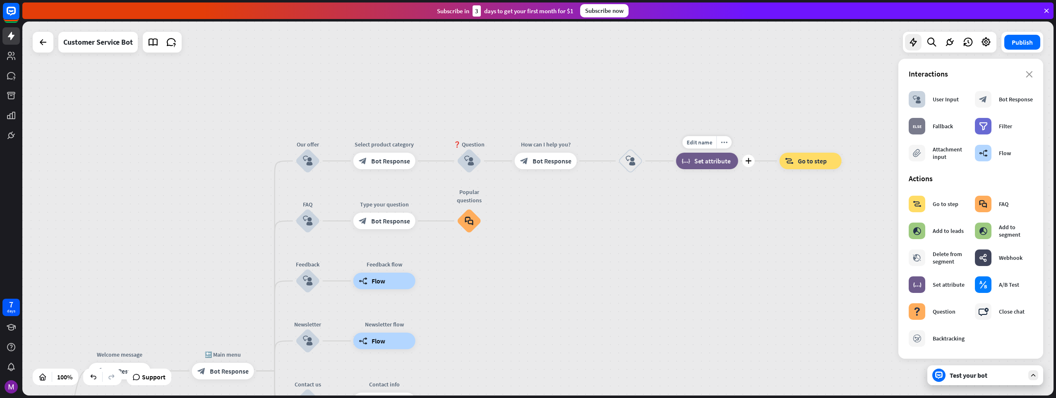
click at [691, 154] on div "block_set_attribute Set attribute" at bounding box center [707, 161] width 62 height 17
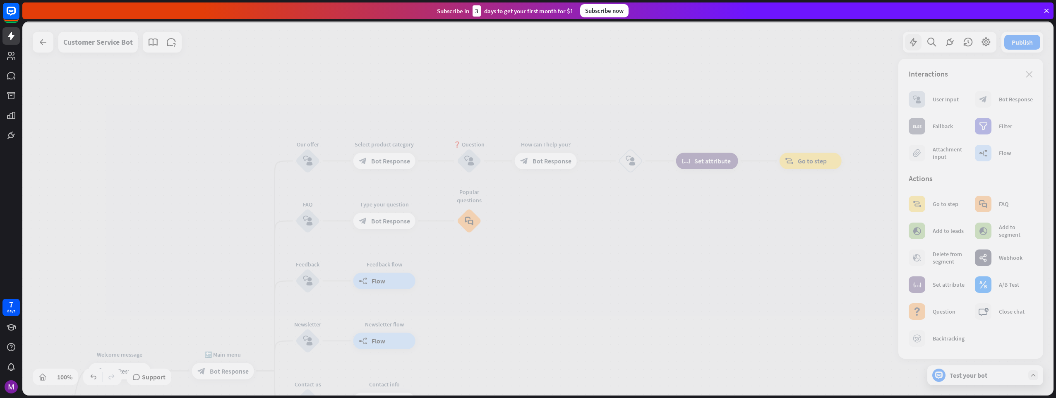
click at [716, 159] on div at bounding box center [537, 209] width 1031 height 374
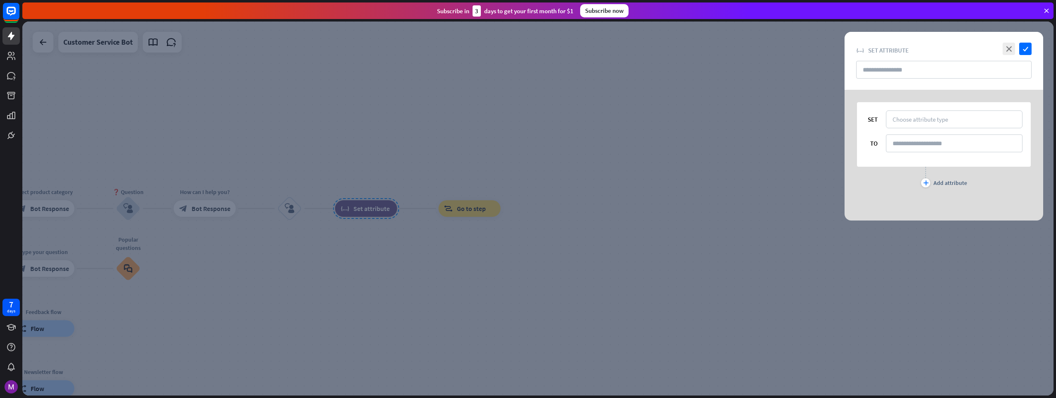
click at [532, 230] on div at bounding box center [537, 209] width 1031 height 374
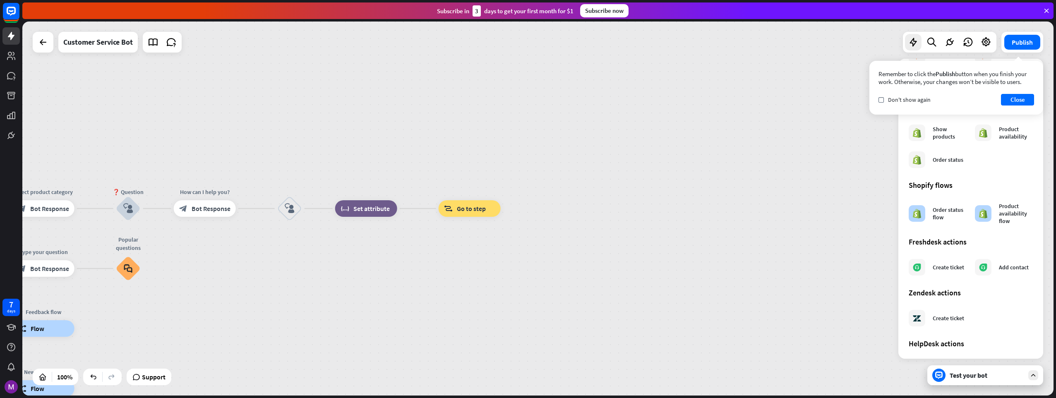
scroll to position [367, 0]
